Goal: Contribute content: Contribute content

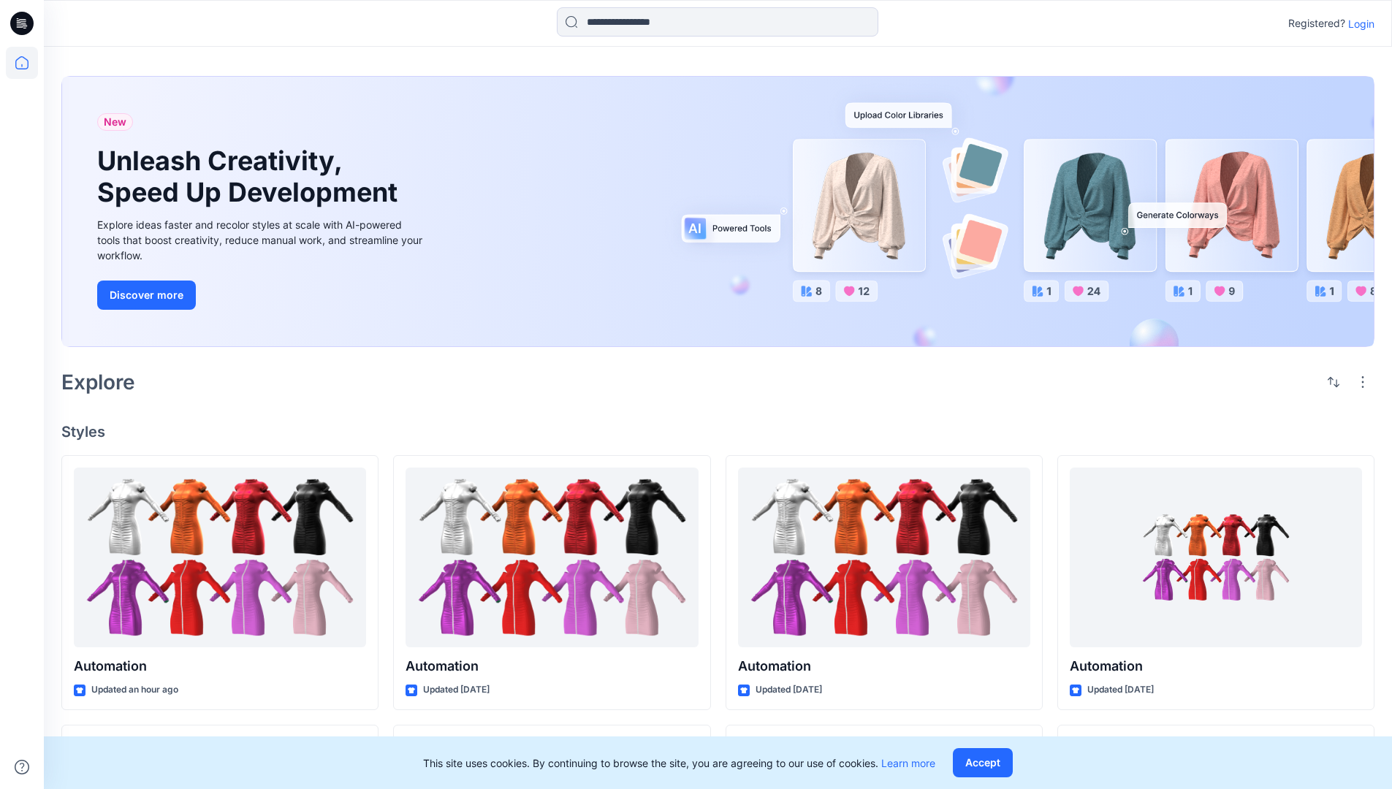
click at [1357, 23] on p "Login" at bounding box center [1361, 23] width 26 height 15
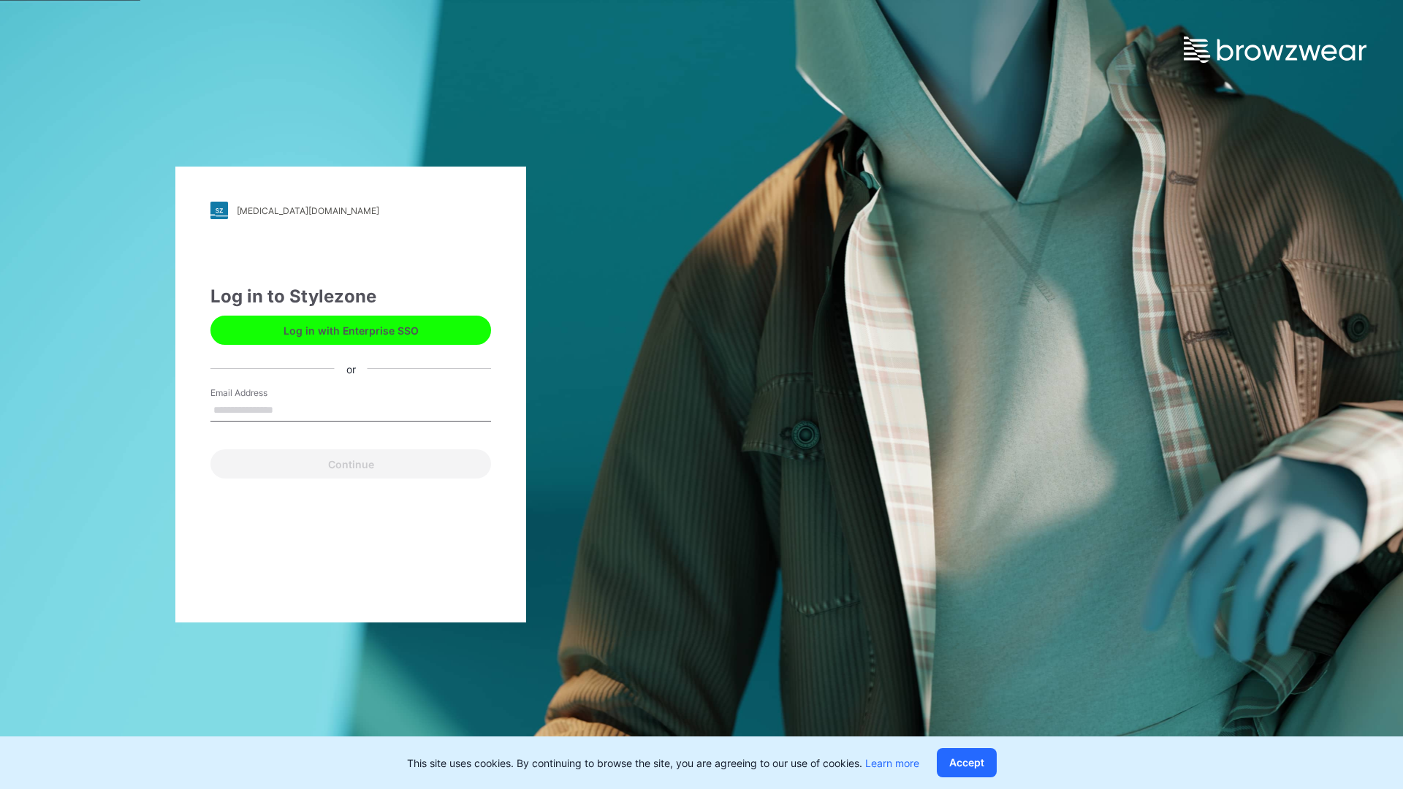
click at [289, 409] on input "Email Address" at bounding box center [350, 411] width 281 height 22
type input "**********"
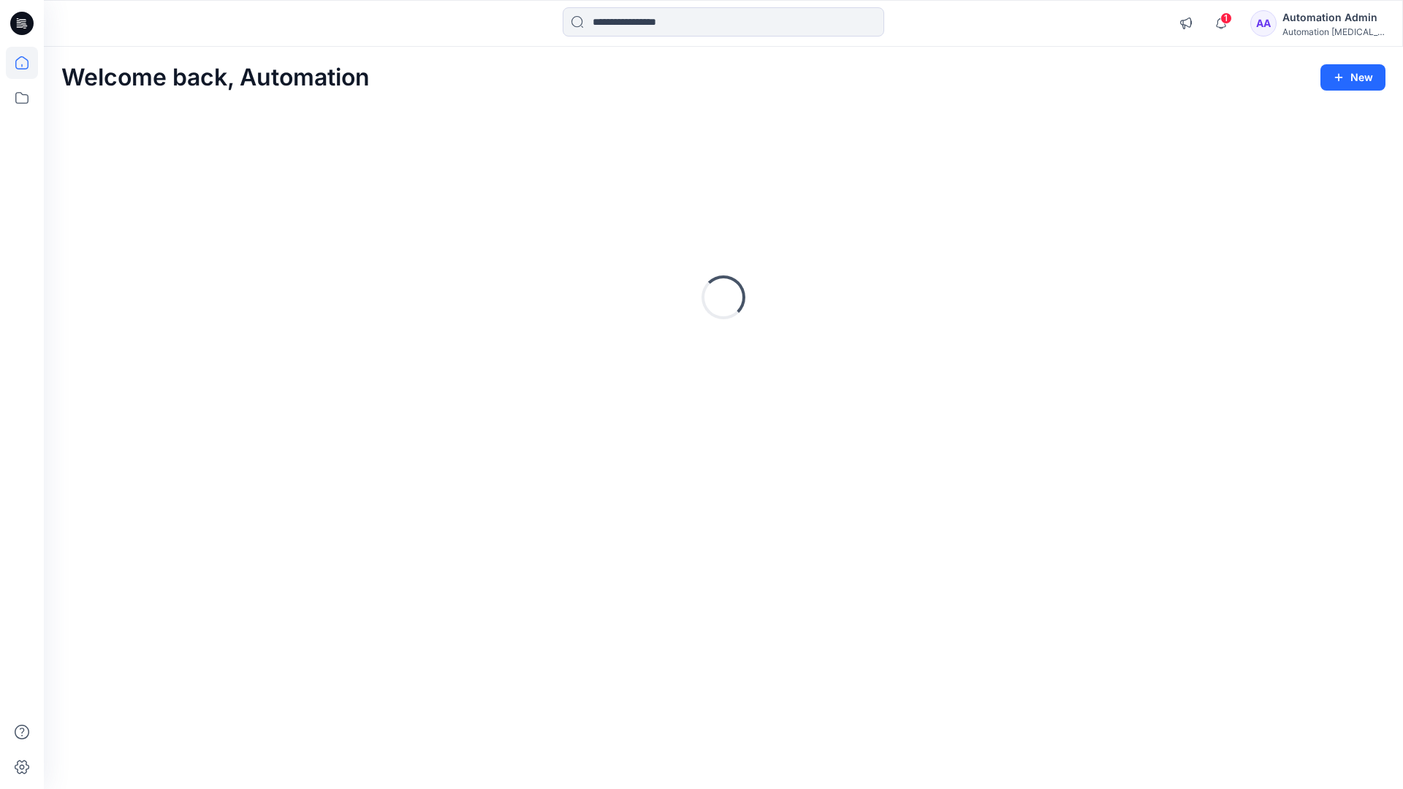
click at [28, 63] on icon at bounding box center [21, 62] width 13 height 13
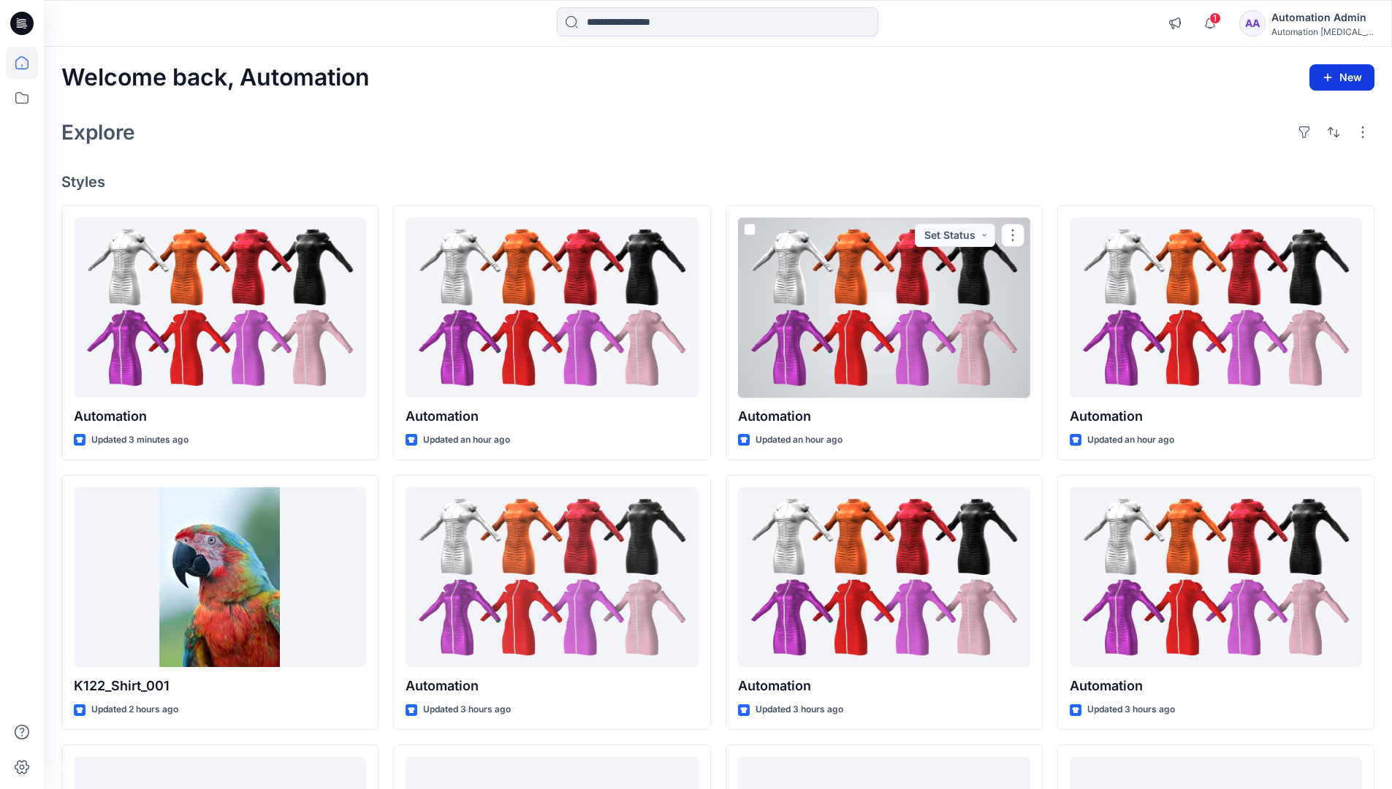
click at [1329, 69] on button "New" at bounding box center [1341, 77] width 65 height 26
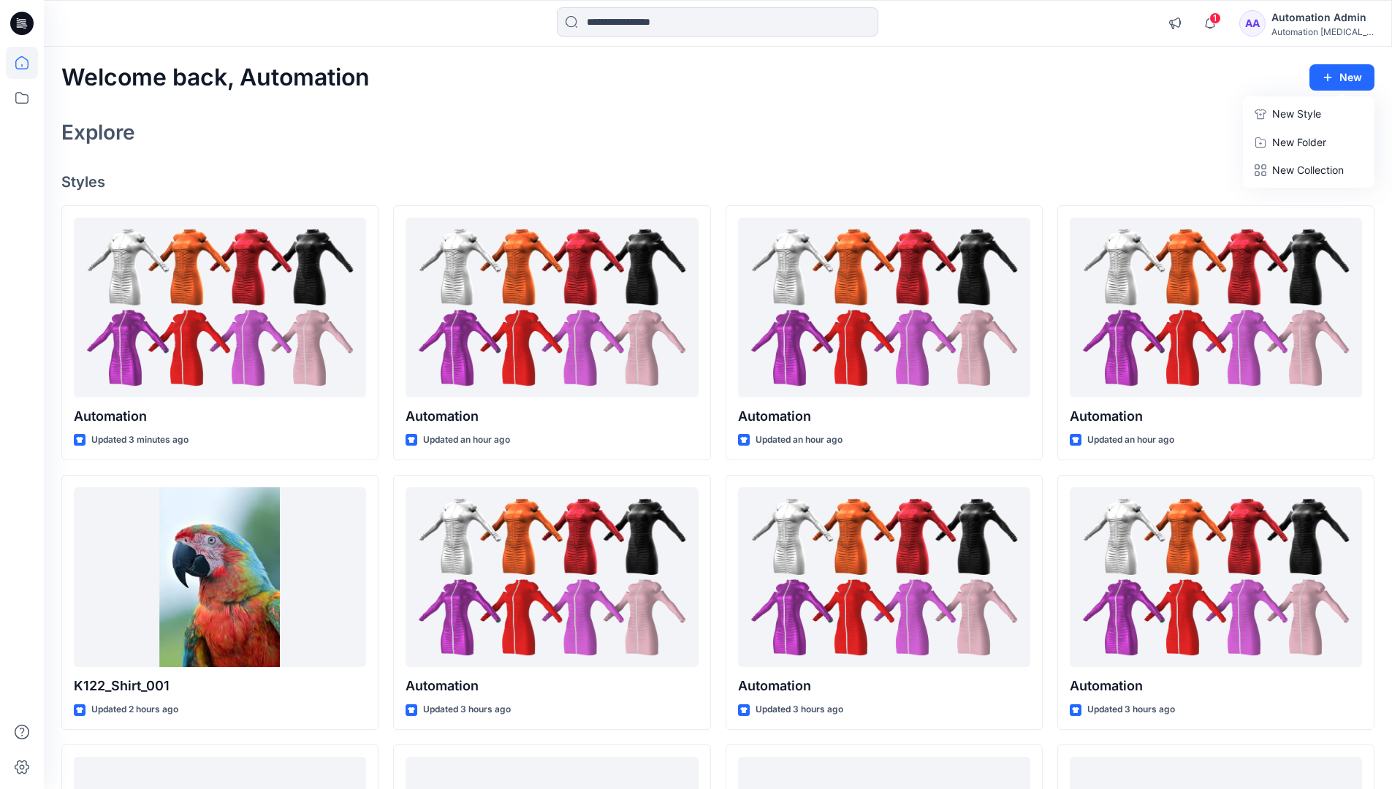
click at [1294, 113] on p "New Style" at bounding box center [1296, 114] width 49 height 18
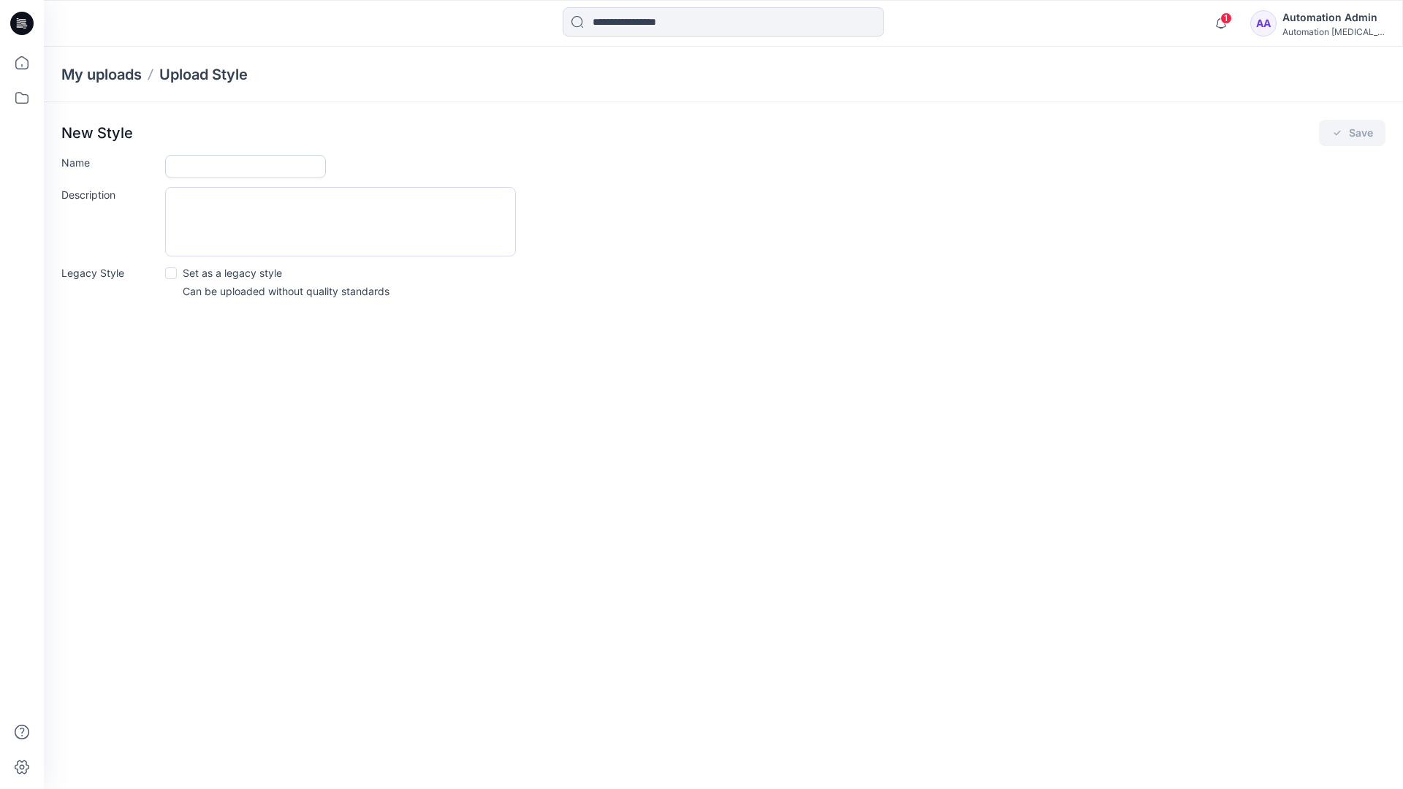
click at [189, 167] on input "Name" at bounding box center [245, 166] width 161 height 23
type input "**********"
click at [1349, 134] on button "Save" at bounding box center [1352, 133] width 66 height 26
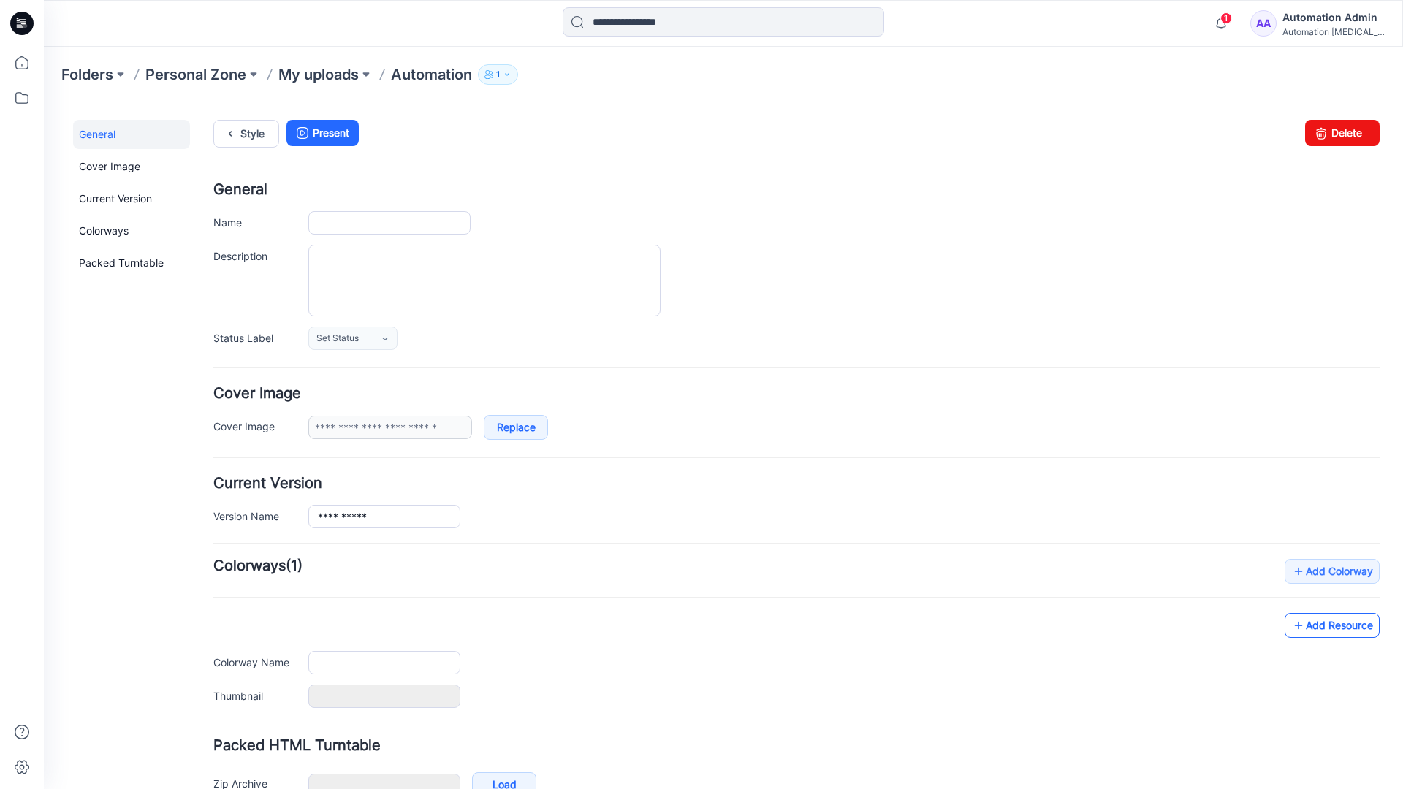
click at [1343, 629] on link "Add Resource" at bounding box center [1331, 625] width 95 height 25
type input "**********"
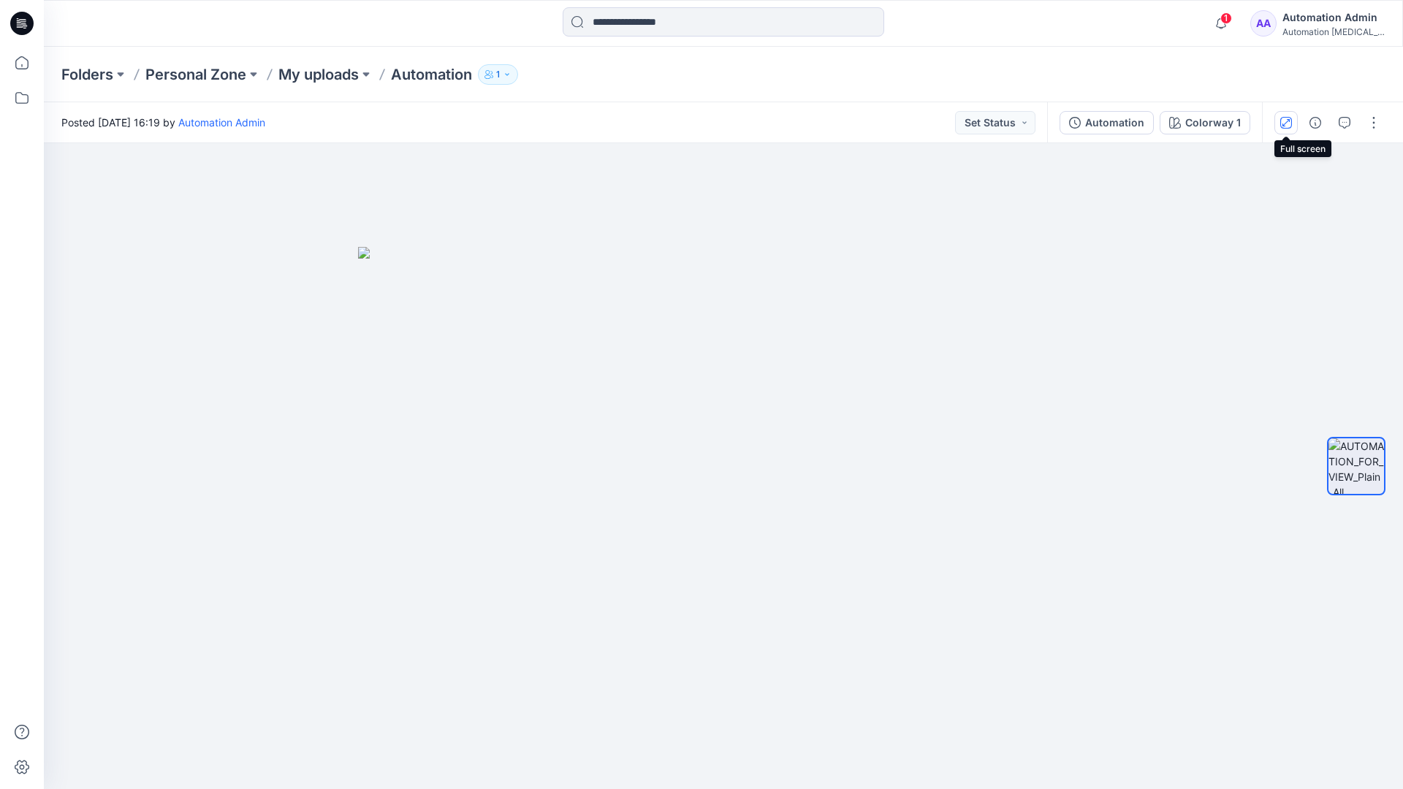
click at [1288, 120] on icon "button" at bounding box center [1285, 121] width 7 height 7
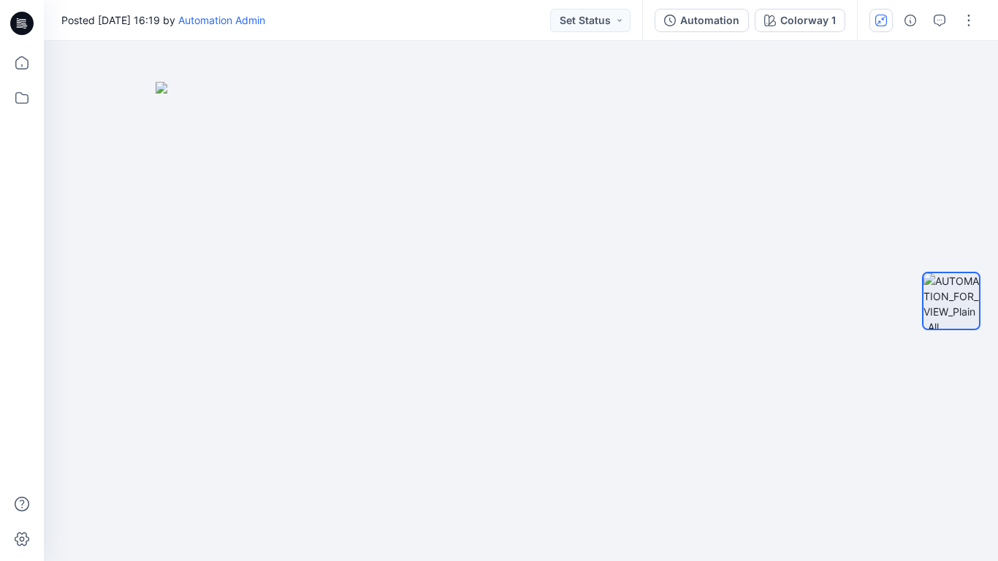
click at [879, 26] on button "button" at bounding box center [880, 20] width 23 height 23
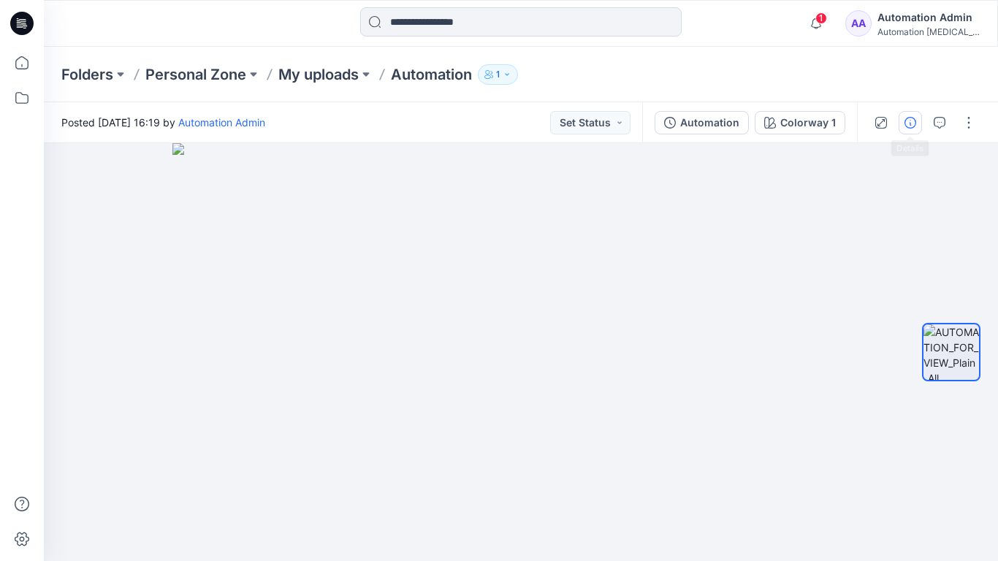
click at [907, 123] on icon "button" at bounding box center [910, 123] width 12 height 12
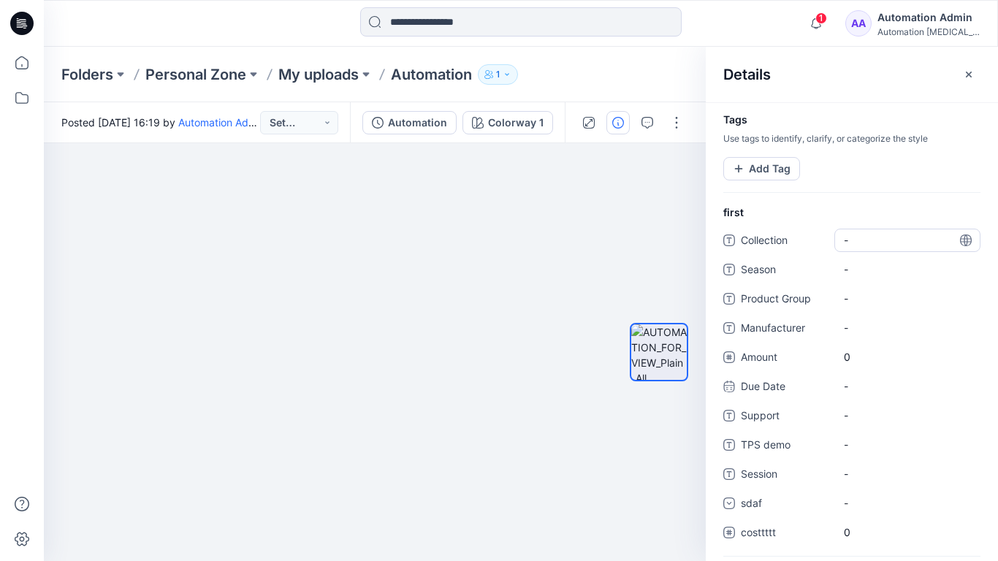
click at [860, 237] on span "-" at bounding box center [907, 239] width 127 height 15
type textarea "**********"
click at [663, 241] on div at bounding box center [659, 352] width 58 height 239
click at [889, 244] on span "dsfdsfsdfsdfsd" at bounding box center [907, 239] width 127 height 15
type textarea "*"
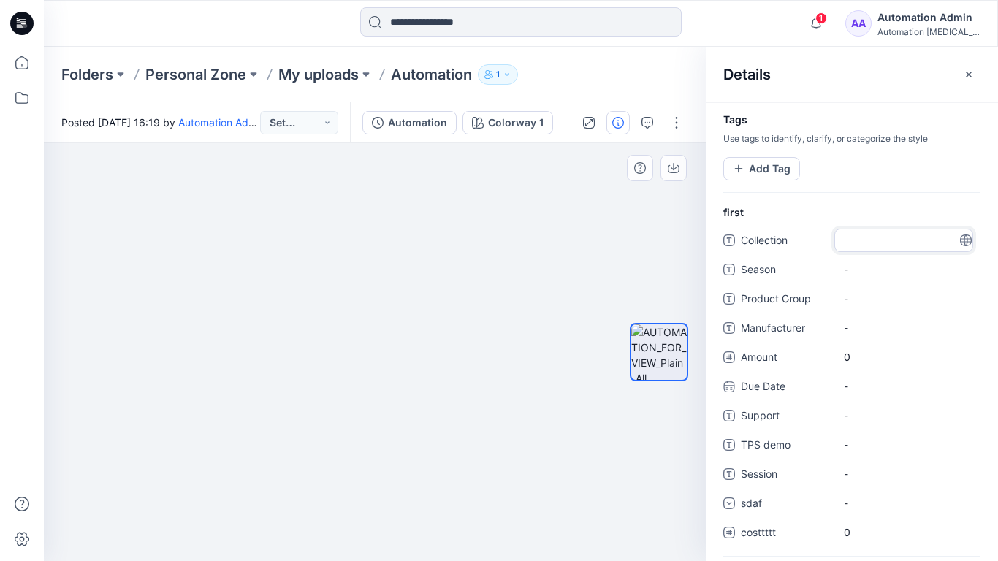
click at [624, 233] on div at bounding box center [659, 352] width 94 height 239
click at [763, 173] on button "Add Tag" at bounding box center [761, 168] width 77 height 23
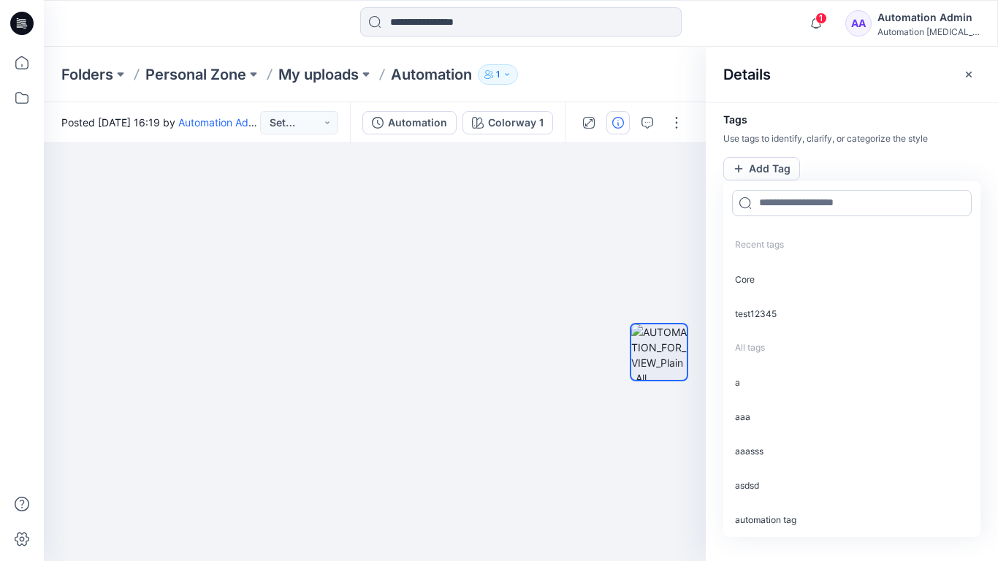
click at [782, 209] on input at bounding box center [852, 203] width 240 height 26
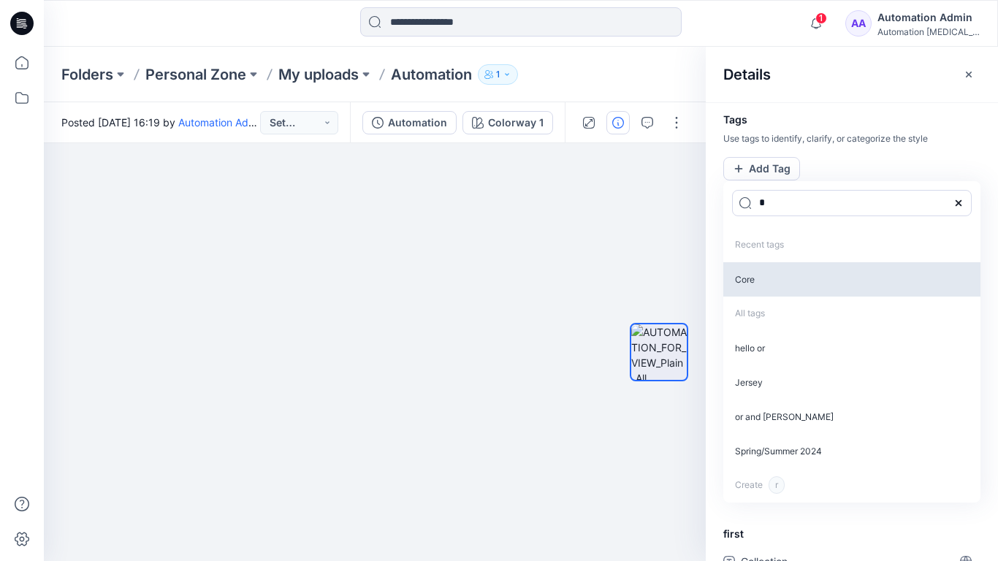
type input "*"
click at [758, 283] on p "Core" at bounding box center [851, 279] width 257 height 34
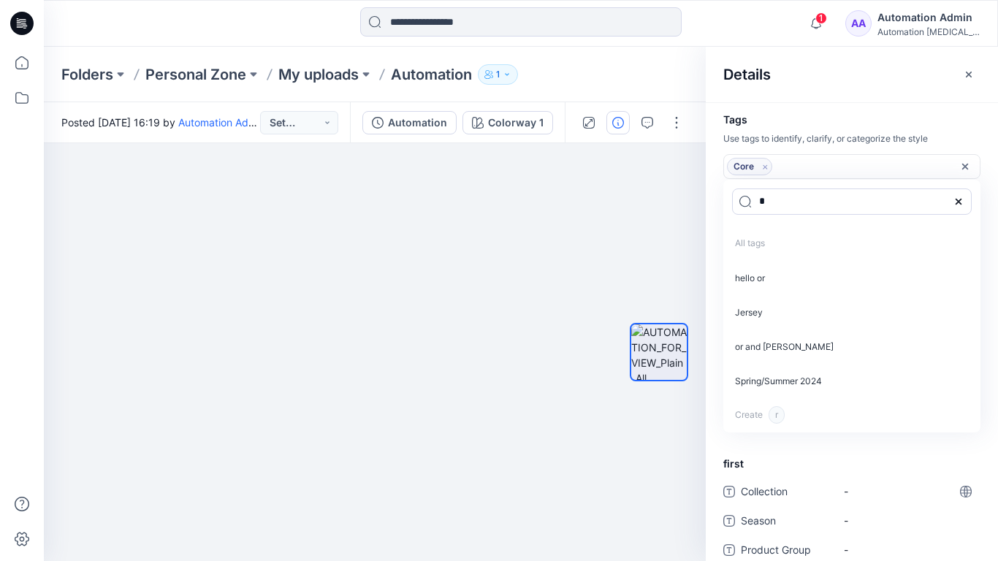
click at [765, 169] on icon "Remove tag" at bounding box center [765, 167] width 12 height 12
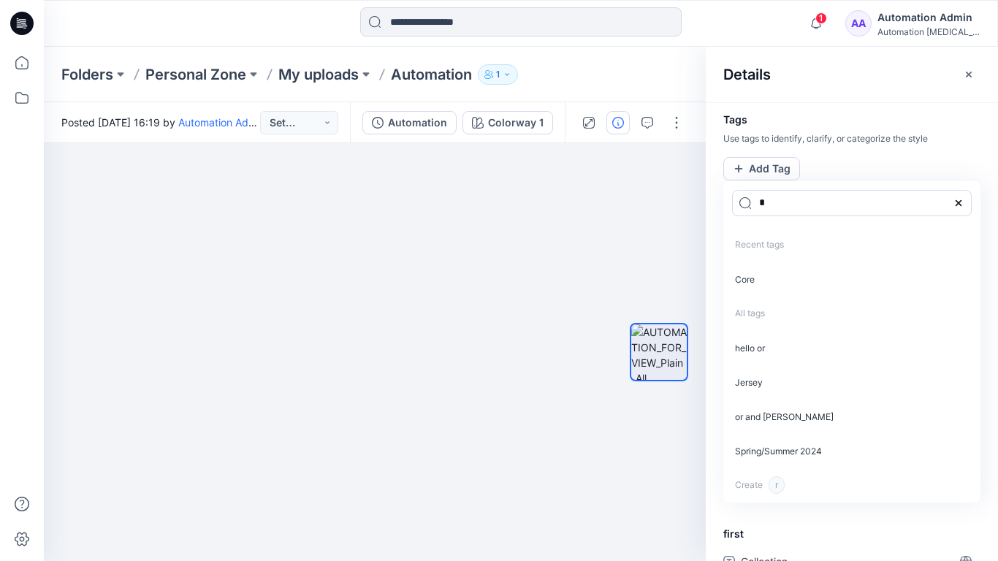
click at [962, 202] on icon at bounding box center [959, 203] width 12 height 12
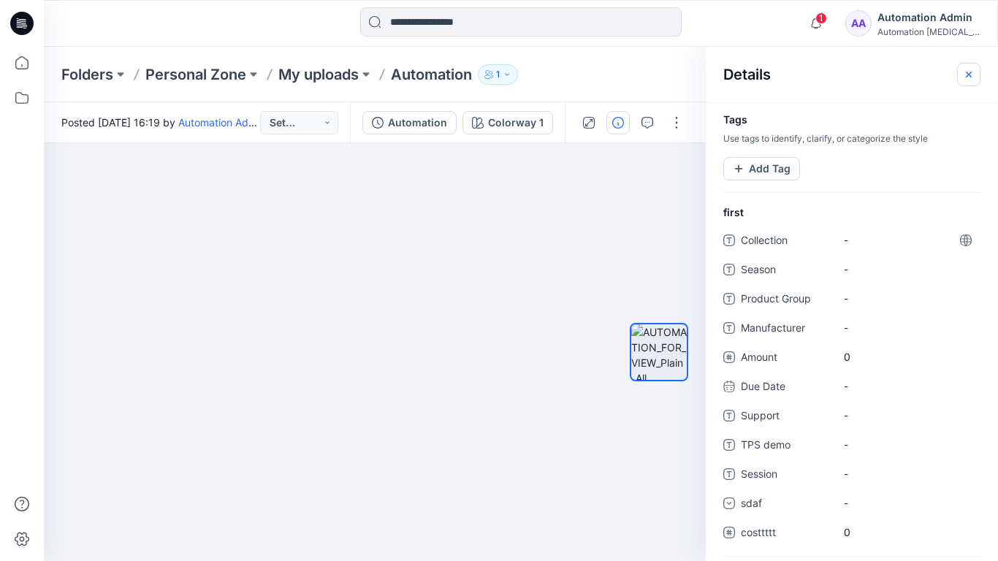
click at [963, 77] on icon "button" at bounding box center [969, 75] width 12 height 12
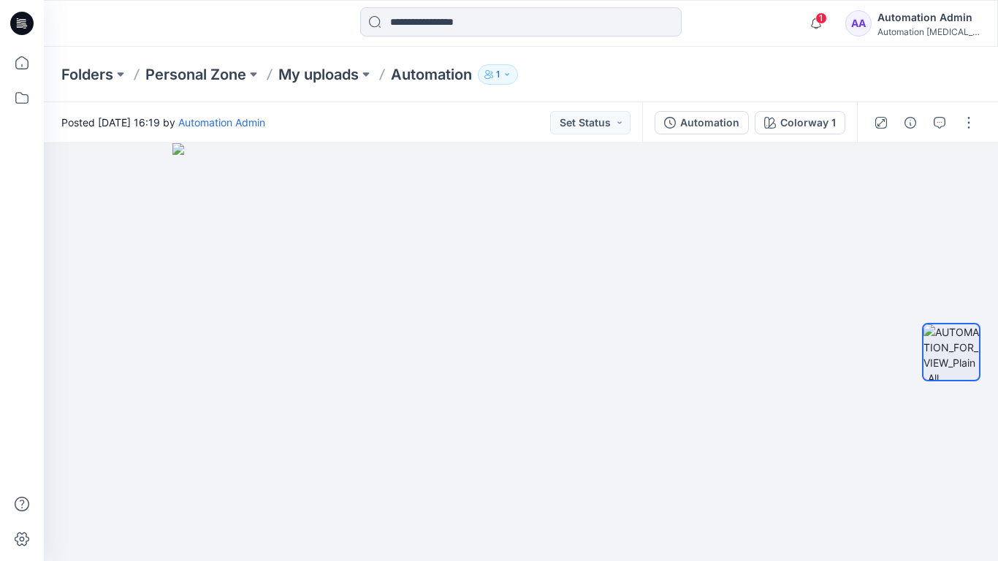
click at [902, 15] on div "Automation Admin" at bounding box center [928, 18] width 102 height 18
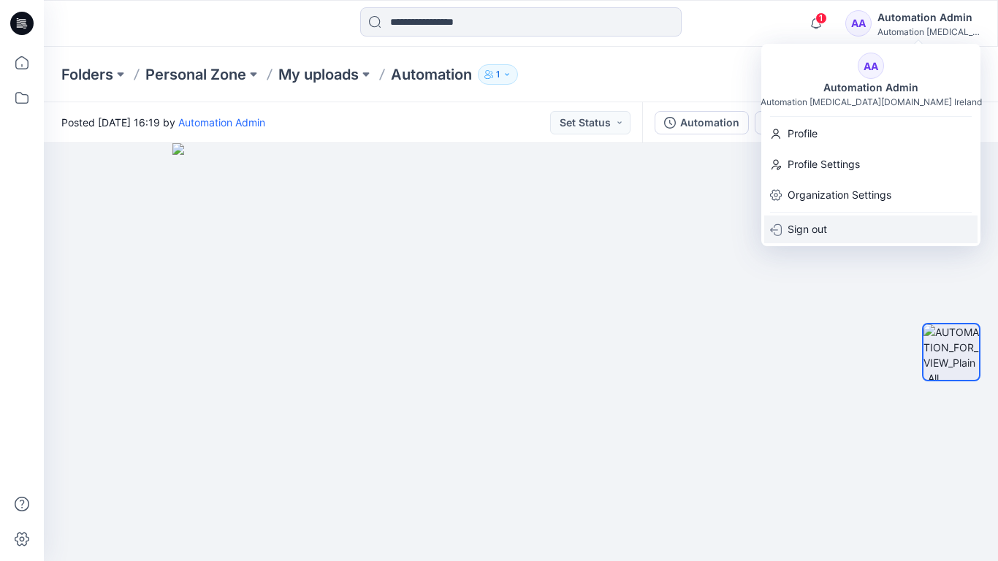
click at [812, 222] on p "Sign out" at bounding box center [807, 230] width 39 height 28
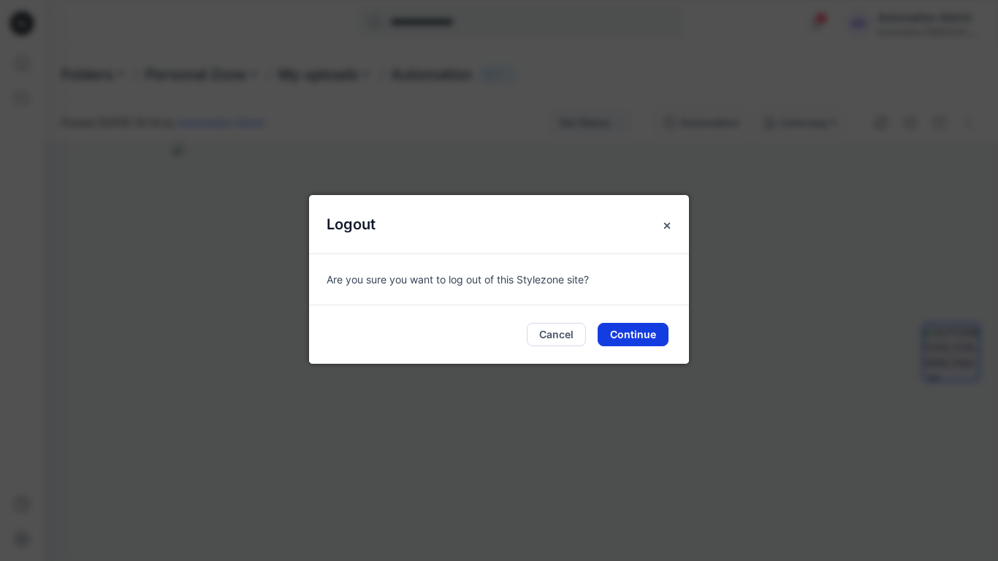
click at [630, 327] on button "Continue" at bounding box center [633, 334] width 71 height 23
